Goal: Transaction & Acquisition: Purchase product/service

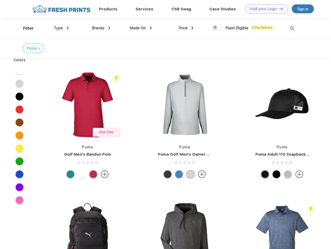
scroll to position [0, 0]
click at [264, 9] on link "Add your Logo Design Tool" at bounding box center [266, 8] width 43 height 9
click at [0, 0] on div "Design Tool" at bounding box center [0, 0] width 0 height 0
click at [279, 9] on link "Add your Logo Design Tool" at bounding box center [266, 8] width 43 height 9
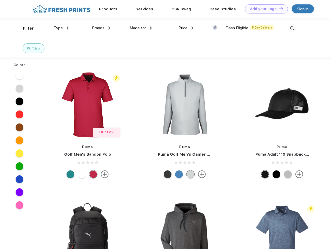
click at [25, 28] on div "Filter" at bounding box center [28, 28] width 11 height 6
click at [61, 28] on span "Type" at bounding box center [58, 28] width 9 height 5
click at [101, 28] on span "Brands" at bounding box center [98, 28] width 12 height 5
click at [141, 28] on span "Made for" at bounding box center [138, 28] width 16 height 5
click at [186, 28] on span "Price" at bounding box center [182, 28] width 9 height 5
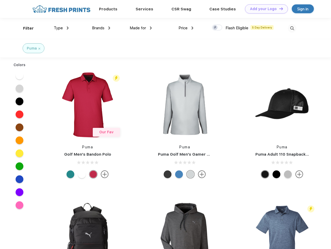
click at [217, 28] on div at bounding box center [217, 28] width 10 height 6
click at [215, 28] on input "checkbox" at bounding box center [213, 25] width 3 height 3
click at [292, 28] on img at bounding box center [292, 28] width 9 height 9
